Goal: Find specific page/section

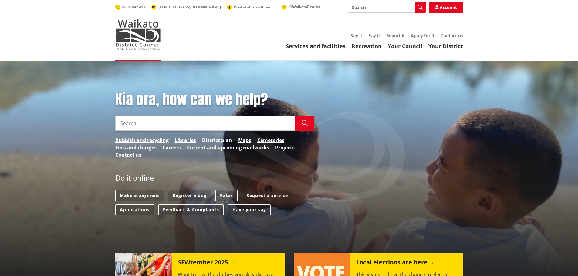
click at [211, 140] on link "District plan" at bounding box center [217, 140] width 30 height 7
click at [245, 138] on link "Maps" at bounding box center [244, 140] width 13 height 7
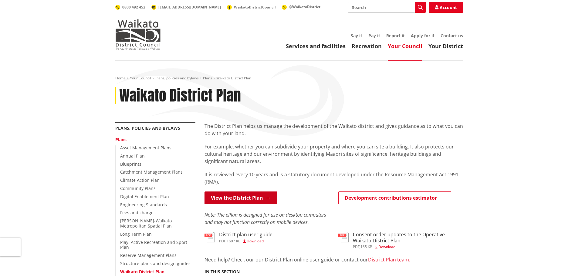
click at [261, 194] on link "View the District Plan" at bounding box center [240, 198] width 73 height 13
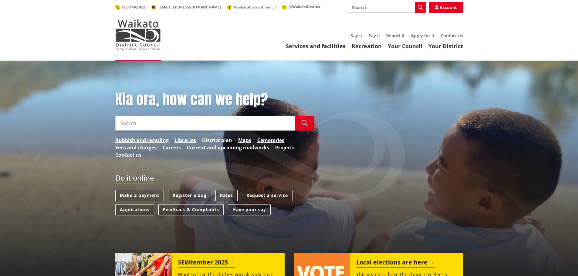
click at [214, 139] on link "District plan" at bounding box center [217, 140] width 30 height 7
